Goal: Transaction & Acquisition: Obtain resource

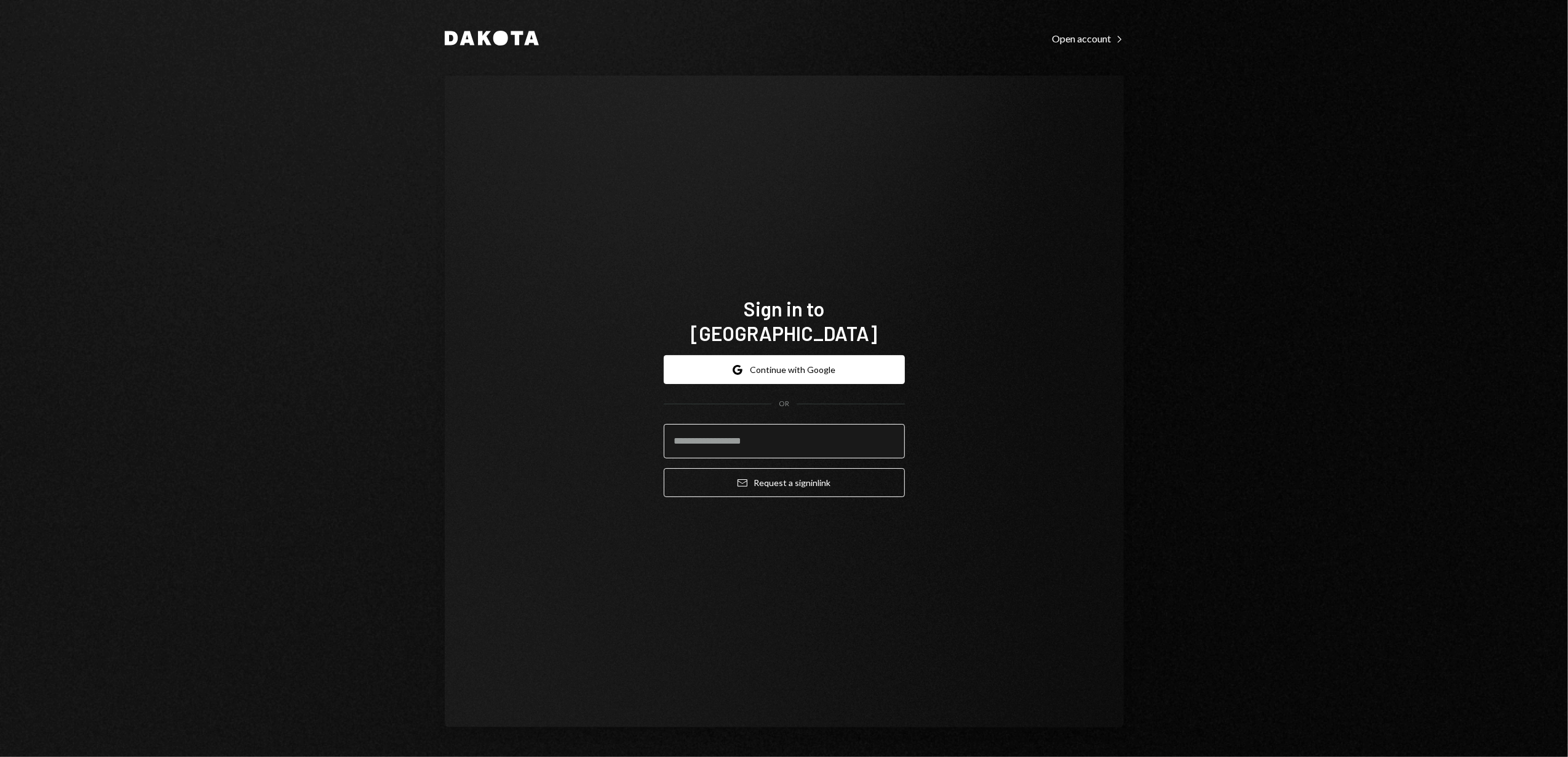
click at [789, 424] on input "email" at bounding box center [784, 441] width 241 height 34
type input "**********"
click at [768, 469] on button "Email Request a sign in link" at bounding box center [784, 483] width 241 height 29
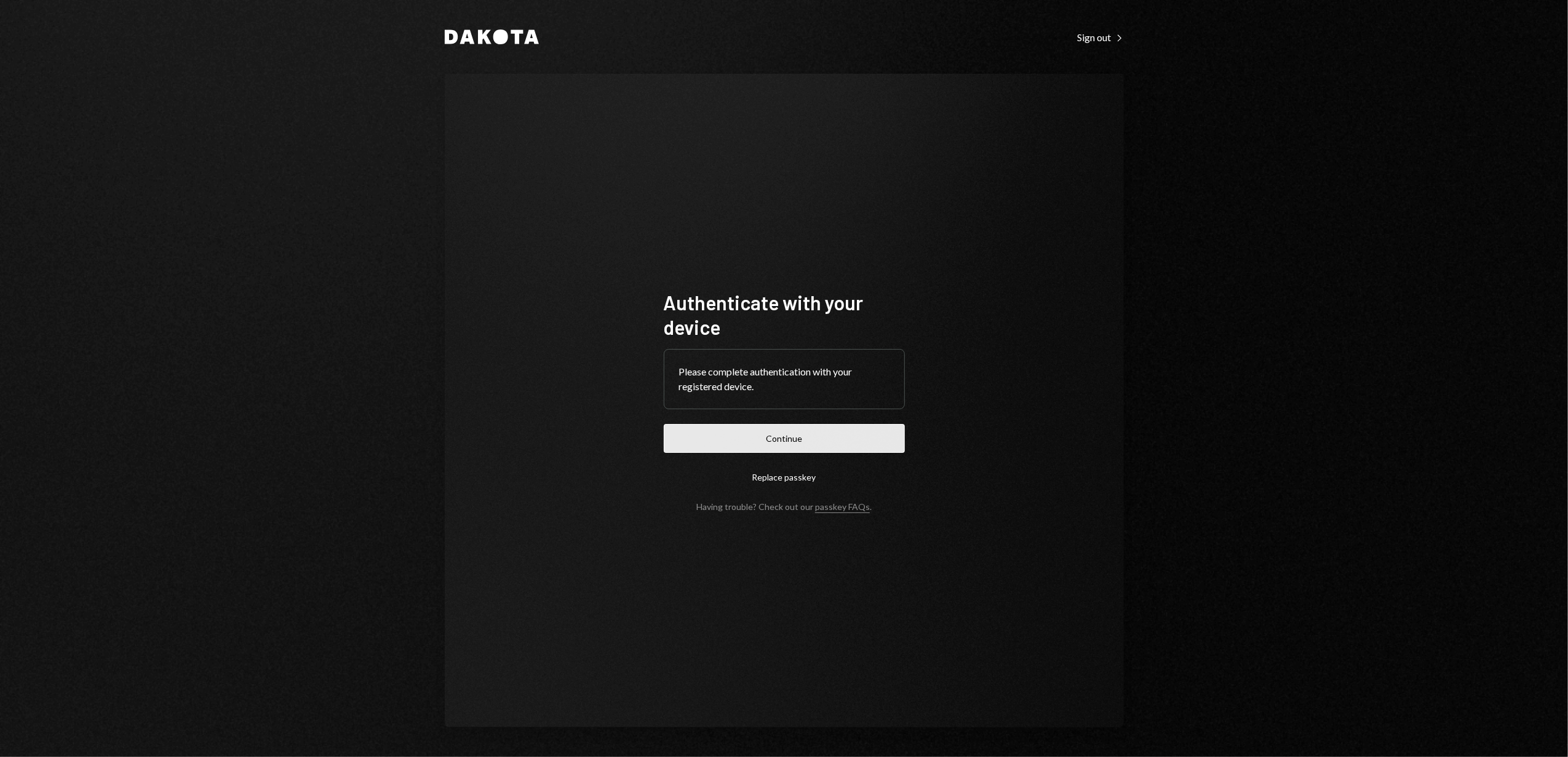
click at [775, 434] on button "Continue" at bounding box center [784, 438] width 241 height 29
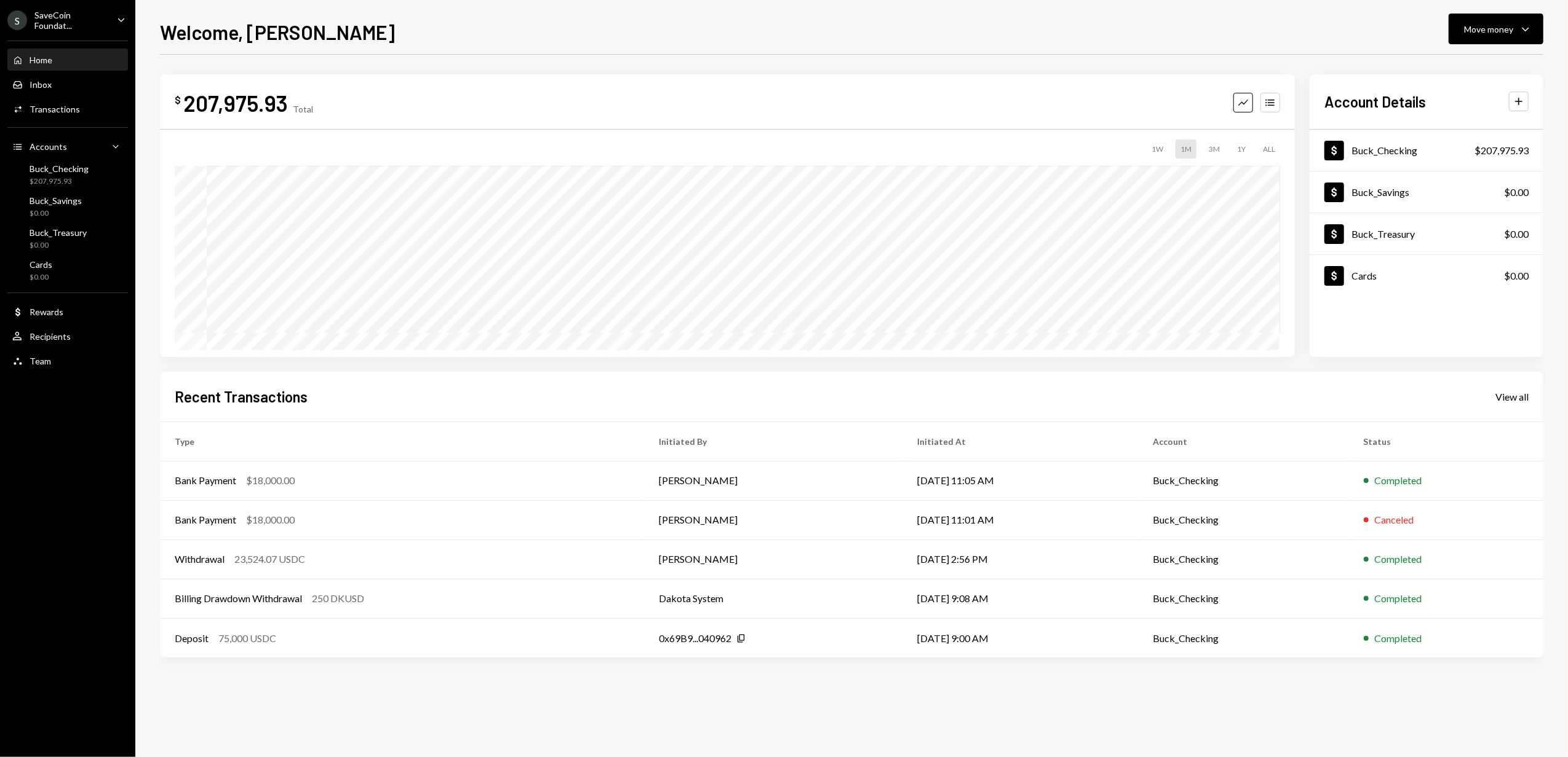
click at [99, 8] on ul "S SaveCoin Foundat... Caret Down Home Home Inbox Inbox Activities Transactions …" at bounding box center [67, 187] width 136 height 374
click at [101, 17] on div "SaveCoin Foundat..." at bounding box center [71, 20] width 72 height 21
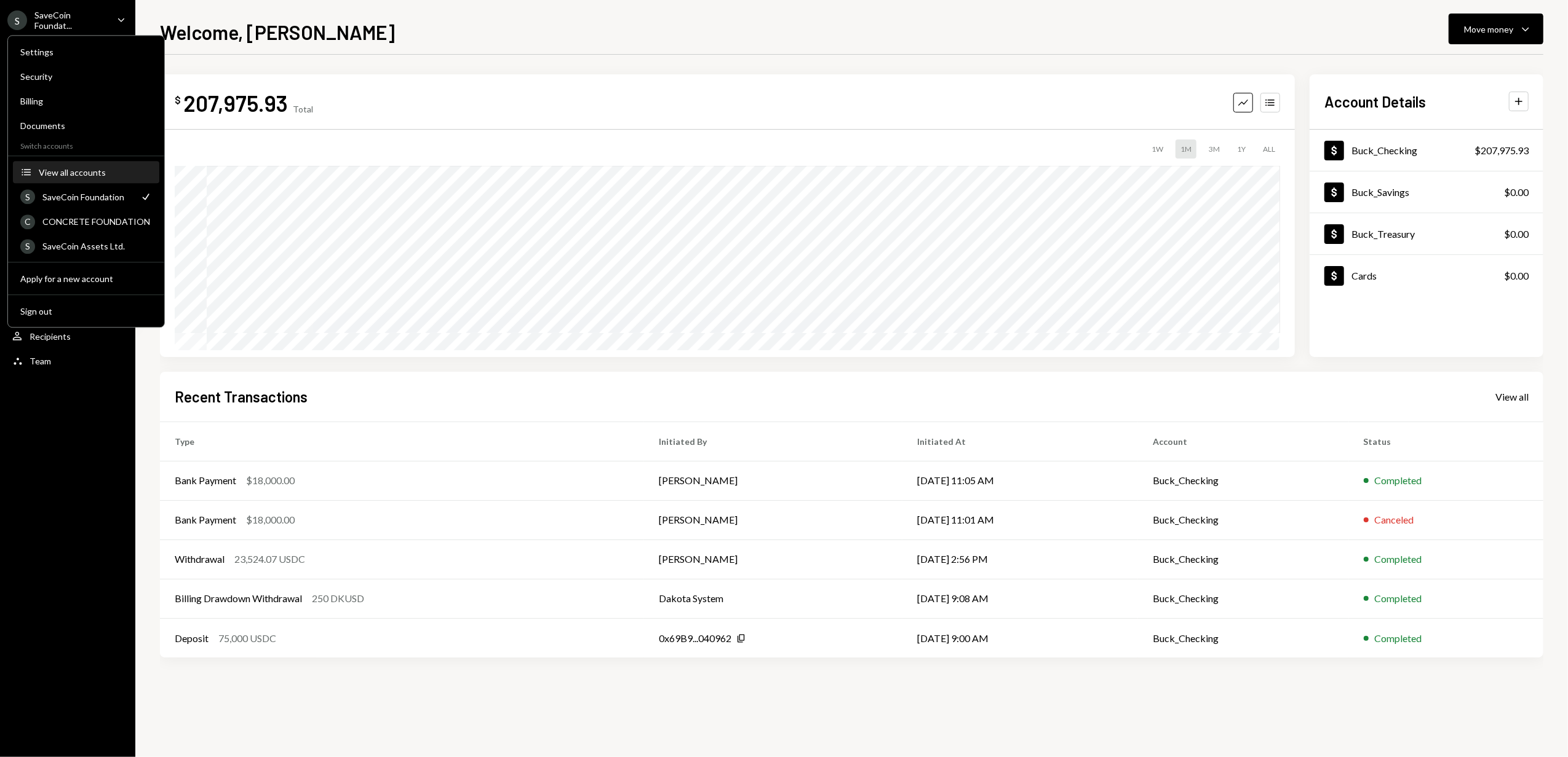
click at [69, 172] on div "View all accounts" at bounding box center [95, 172] width 113 height 10
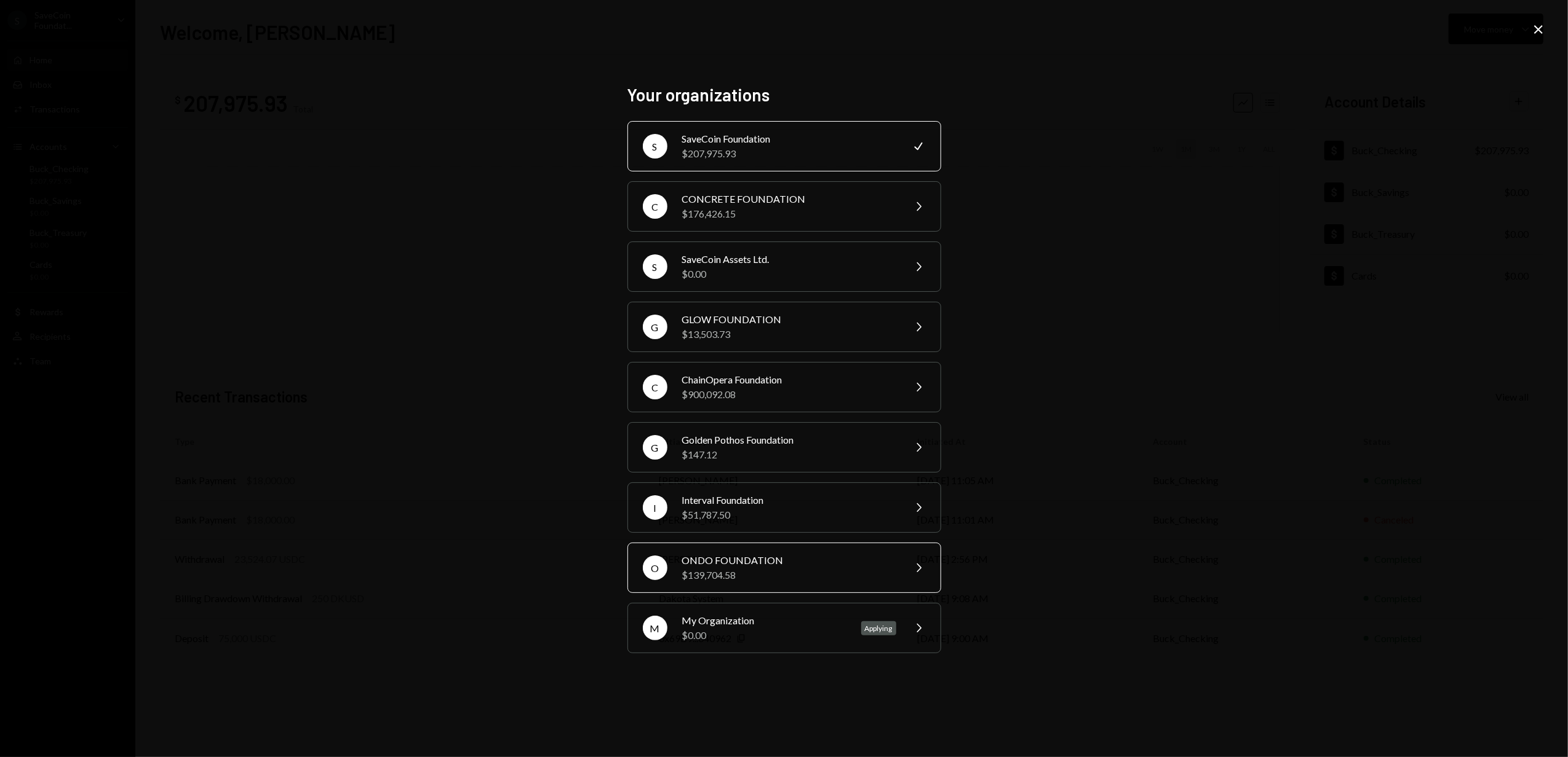
click at [732, 561] on div "ONDO FOUNDATION" at bounding box center [789, 561] width 214 height 15
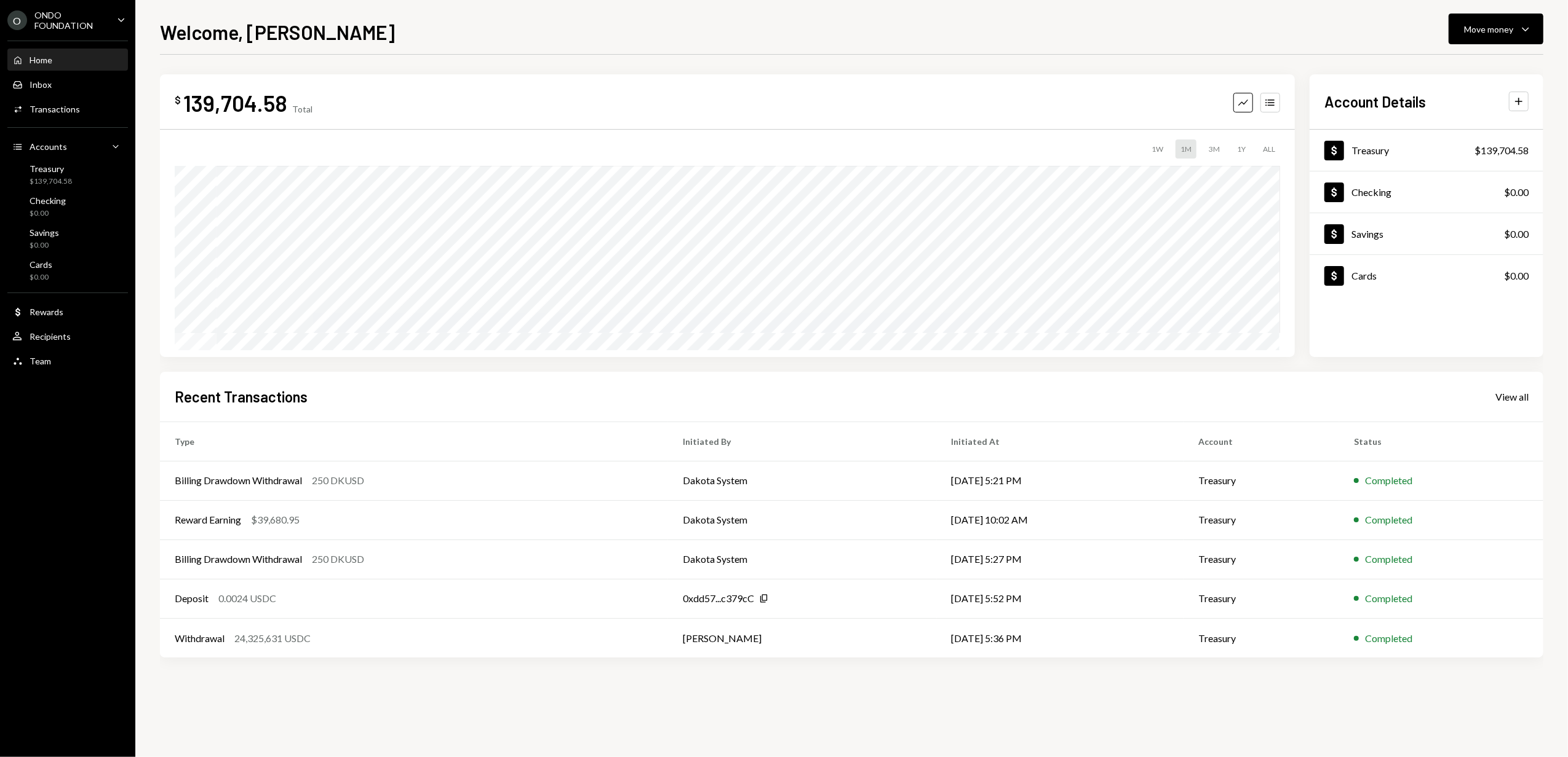
click at [77, 19] on div "ONDO FOUNDATION" at bounding box center [71, 20] width 72 height 21
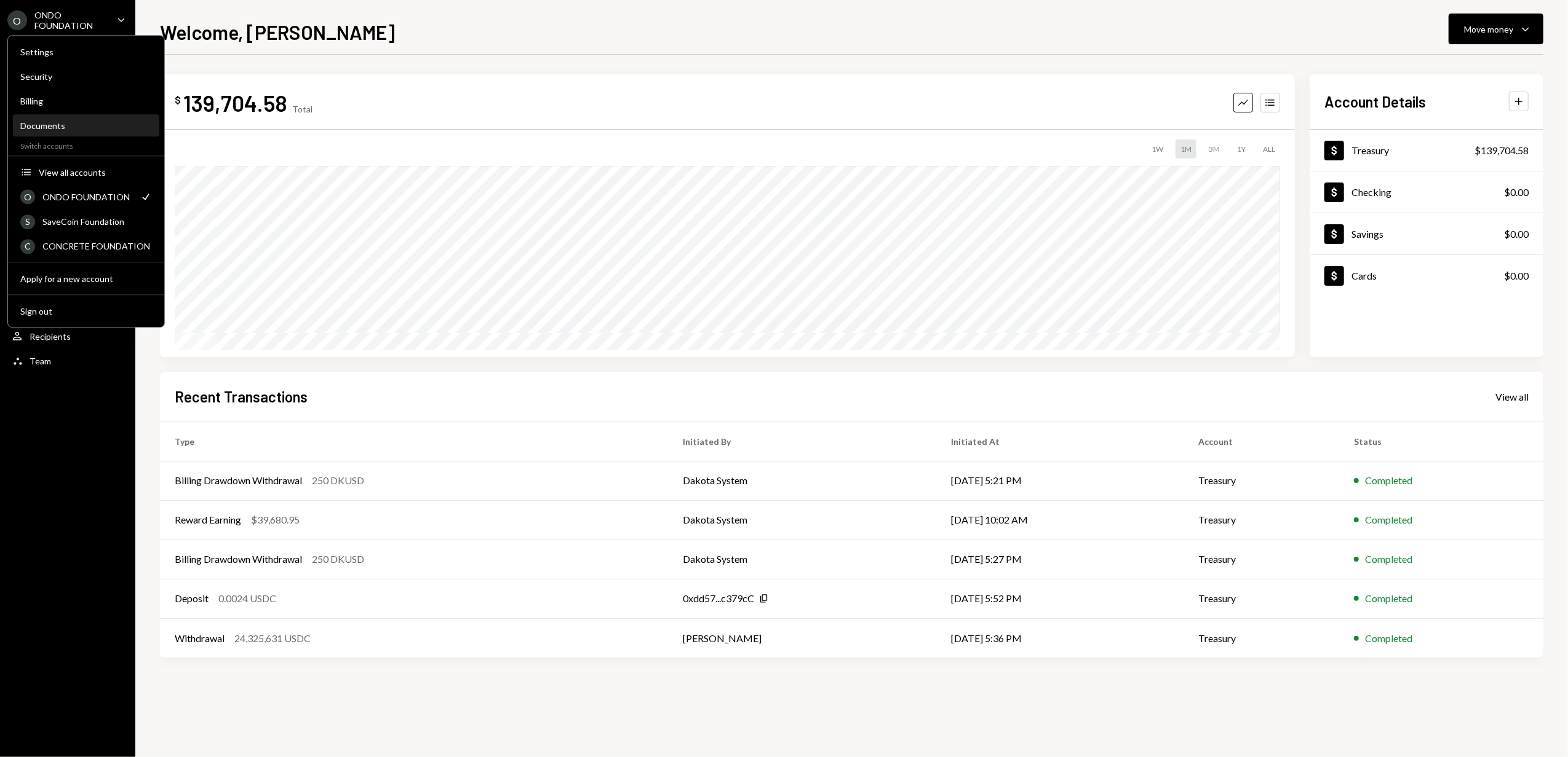
click at [55, 126] on div "Documents" at bounding box center [86, 125] width 131 height 10
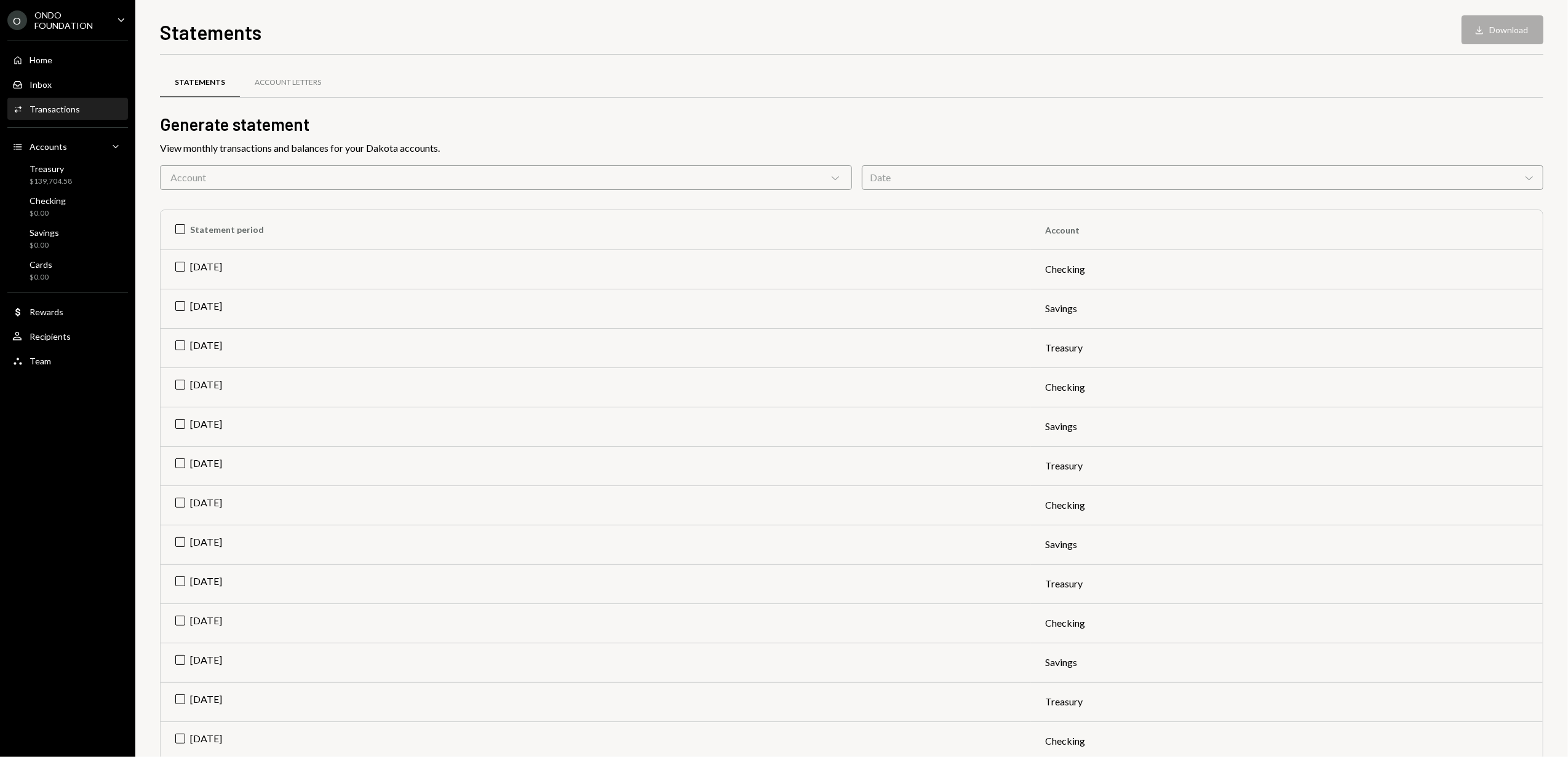
click at [60, 109] on div "Transactions" at bounding box center [55, 109] width 50 height 10
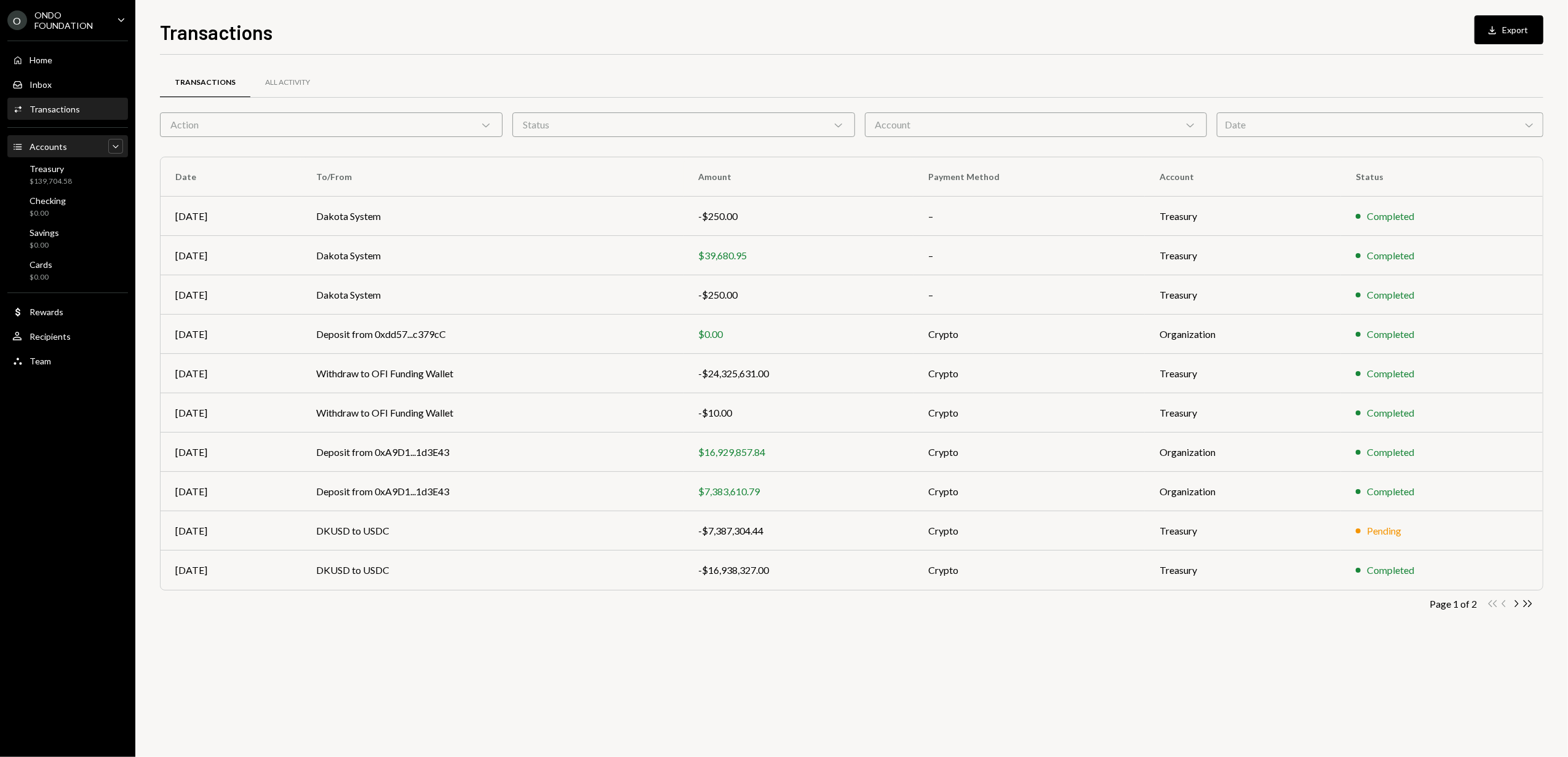
click at [121, 141] on icon "Caret Down" at bounding box center [115, 146] width 13 height 13
click at [117, 143] on icon "Caret Up" at bounding box center [115, 146] width 13 height 13
click at [56, 22] on div "ONDO FOUNDATION" at bounding box center [71, 20] width 72 height 21
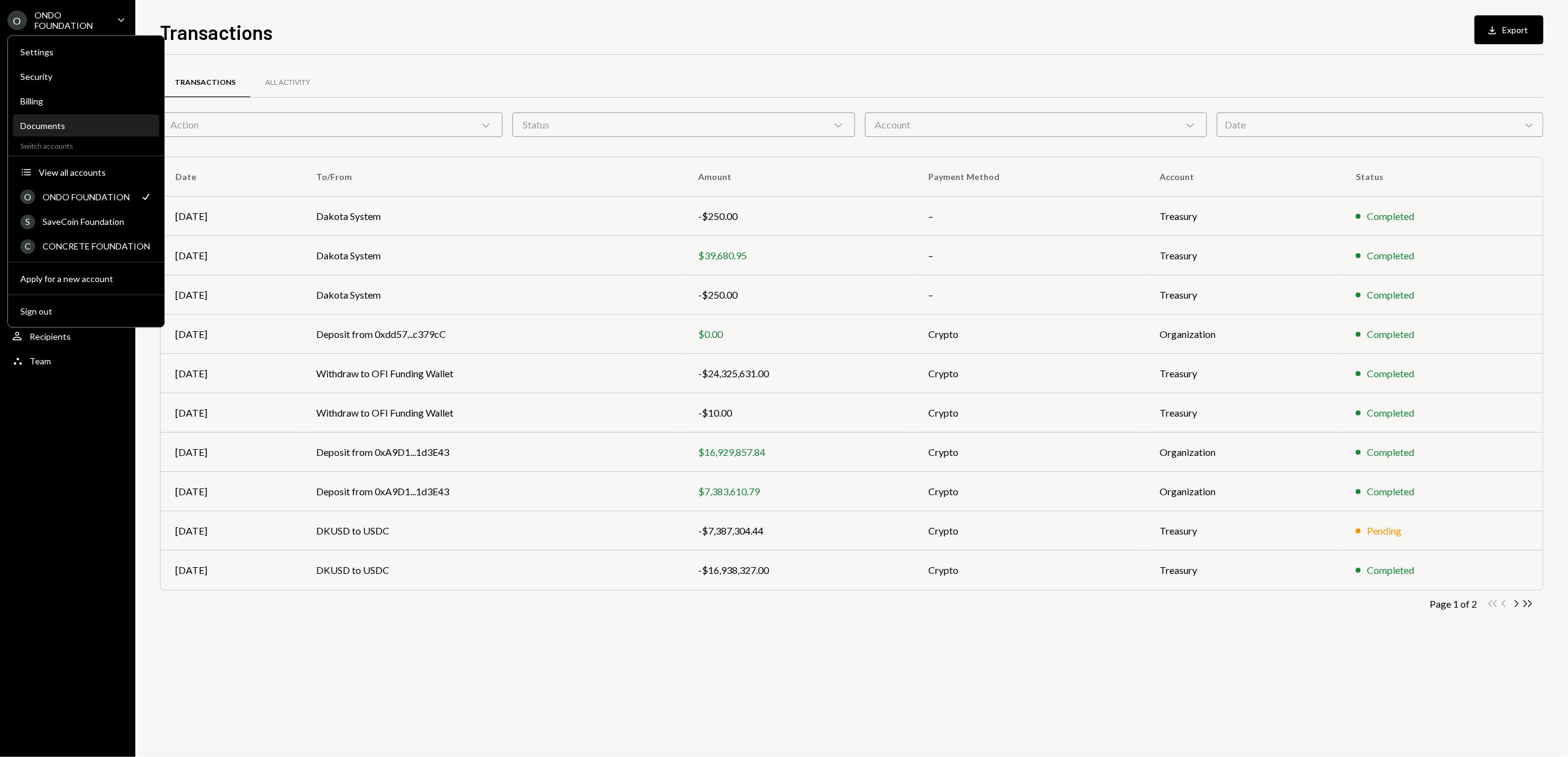
click at [58, 121] on div "Documents" at bounding box center [86, 125] width 131 height 10
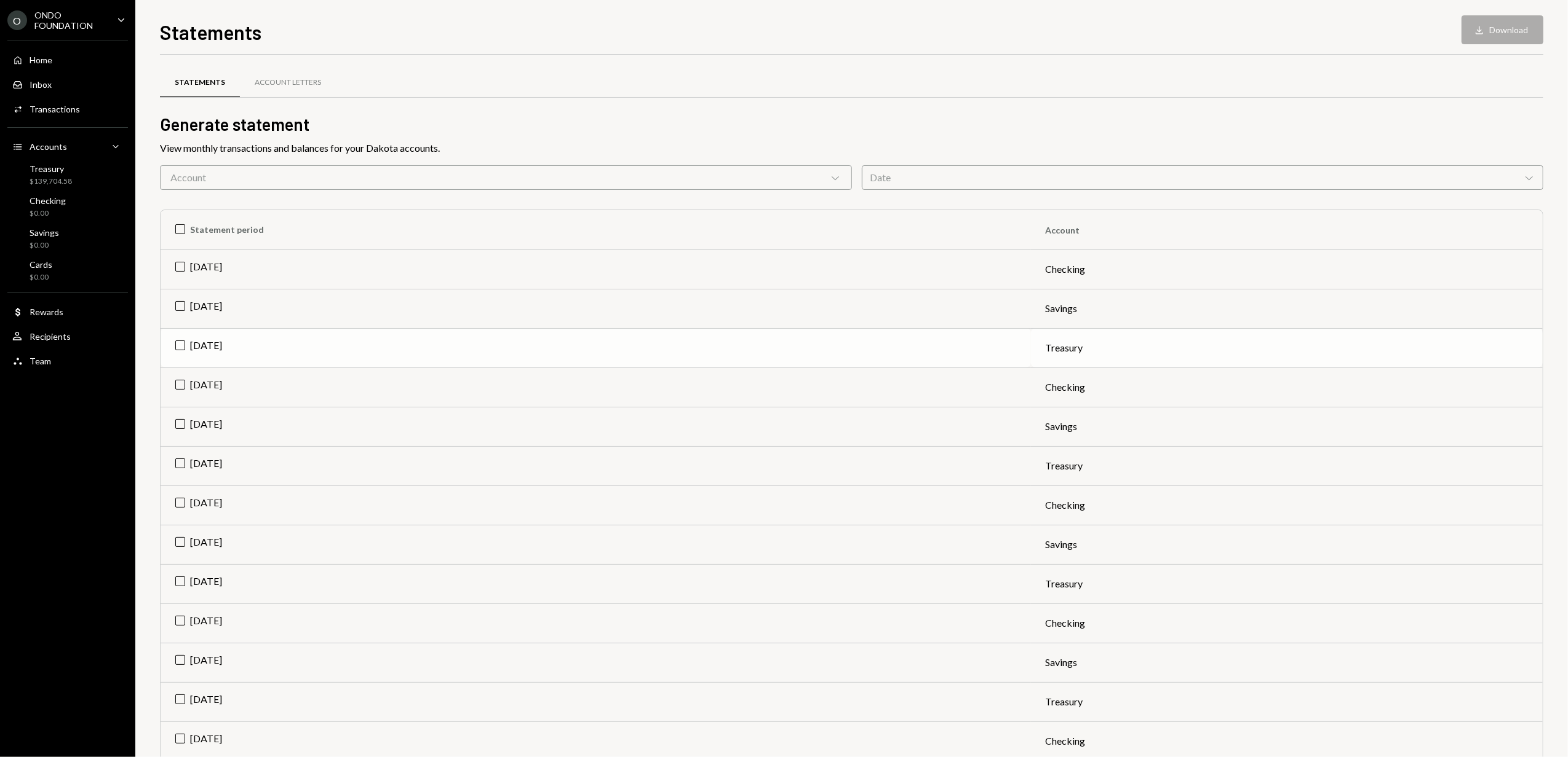
click at [178, 342] on td "[DATE]" at bounding box center [596, 347] width 870 height 40
click at [178, 467] on td "[DATE]" at bounding box center [596, 465] width 870 height 40
click at [177, 581] on td "[DATE]" at bounding box center [596, 584] width 870 height 40
click at [1497, 31] on button "Download Download (3)" at bounding box center [1496, 29] width 93 height 29
click at [999, 26] on div "Statements Download Download (3)" at bounding box center [851, 30] width 1383 height 27
